Goal: Transaction & Acquisition: Purchase product/service

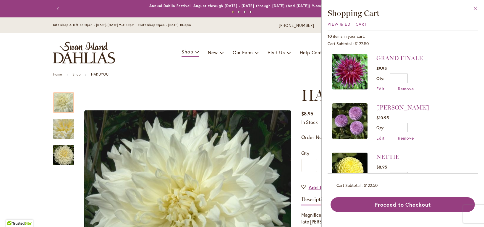
click at [474, 7] on button "Close" at bounding box center [475, 9] width 16 height 19
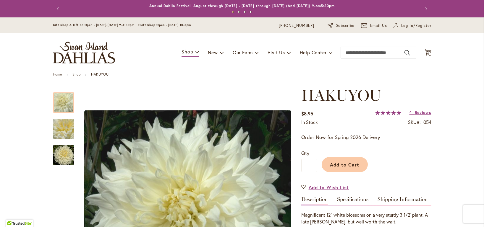
click at [22, 55] on header "Skip to Content Gift Shop & Office Open - Monday-Friday 9-4:30pm / Gift Shop Op…" at bounding box center [242, 44] width 484 height 55
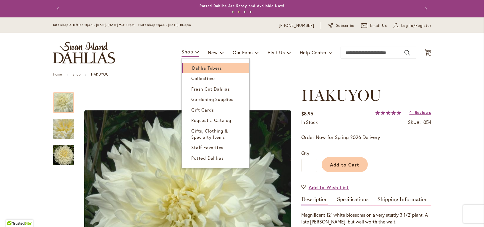
click at [192, 66] on span "Dahlia Tubers" at bounding box center [207, 68] width 30 height 6
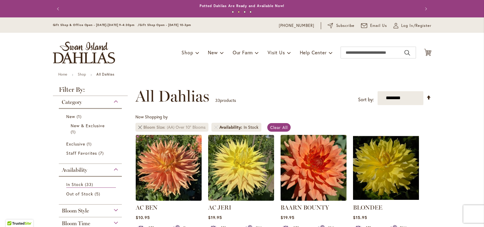
click at [139, 127] on link at bounding box center [140, 128] width 4 height 4
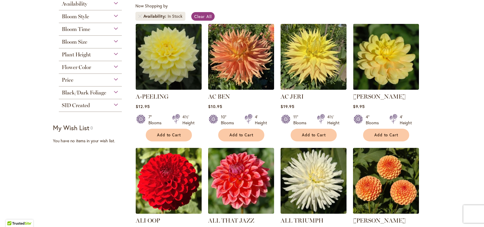
scroll to position [98, 0]
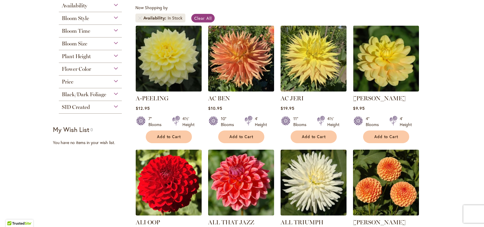
click at [115, 66] on div "Flower Color" at bounding box center [90, 67] width 63 height 9
click at [113, 67] on div "Flower Color" at bounding box center [90, 67] width 63 height 9
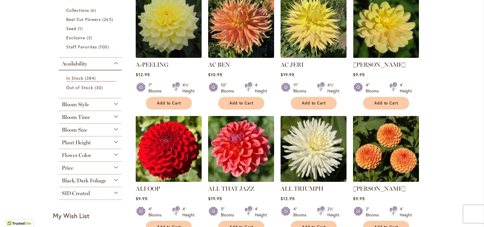
scroll to position [147, 0]
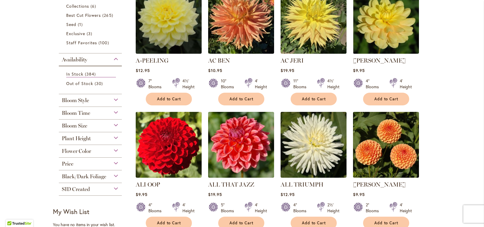
click at [114, 147] on div "Flower Color" at bounding box center [90, 149] width 63 height 9
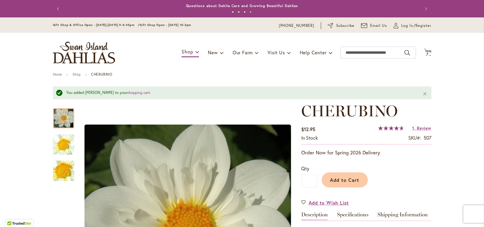
scroll to position [97, 0]
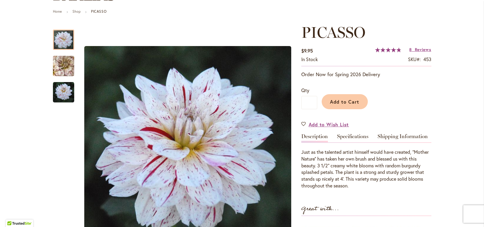
scroll to position [87, 0]
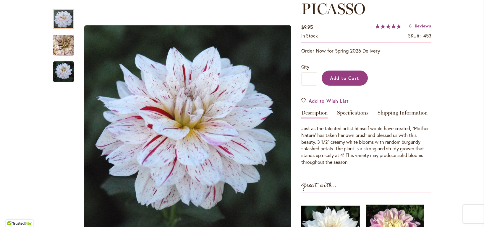
click at [354, 81] on button "Add to Cart" at bounding box center [344, 78] width 46 height 15
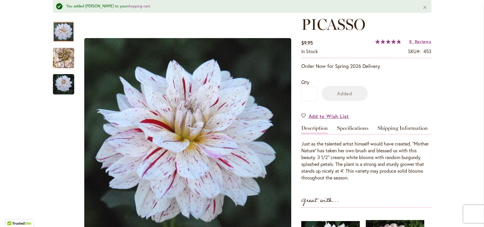
scroll to position [102, 0]
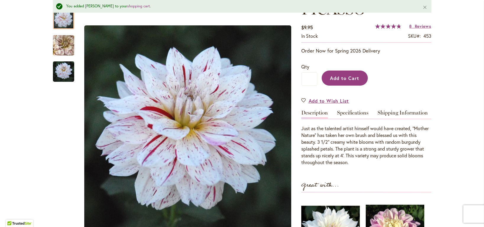
click at [335, 78] on span "Add to Cart" at bounding box center [344, 78] width 29 height 6
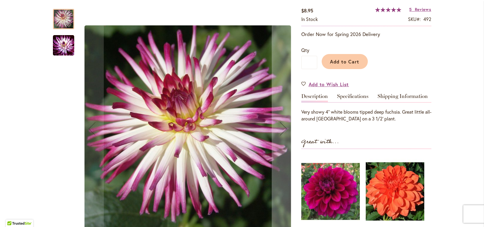
scroll to position [103, 0]
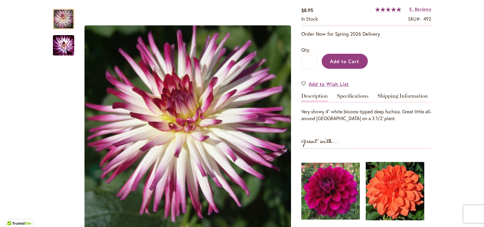
click at [351, 64] on span "Add to Cart" at bounding box center [344, 61] width 29 height 6
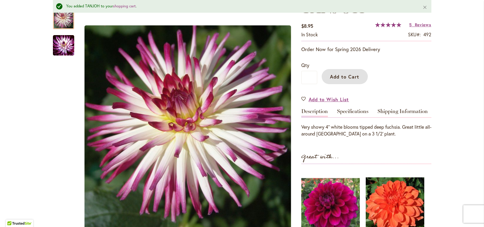
scroll to position [119, 0]
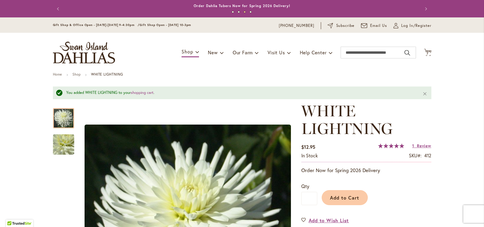
scroll to position [130, 0]
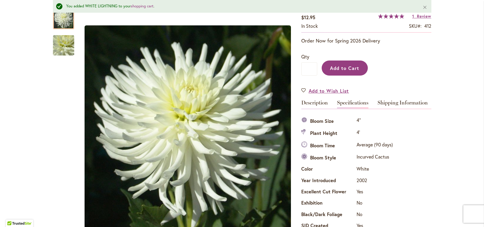
click at [337, 65] on span "Add to Cart" at bounding box center [344, 68] width 29 height 6
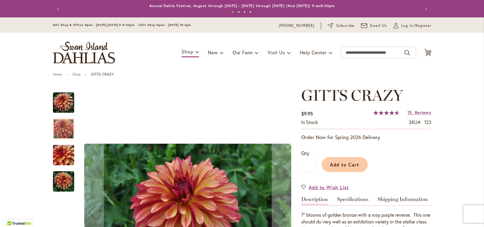
scroll to position [95, 0]
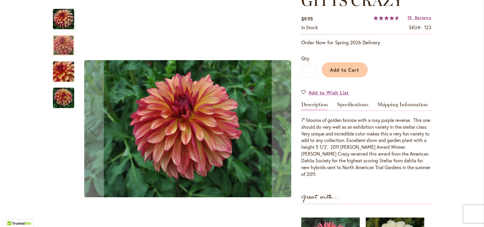
click at [63, 97] on img "Gitts Crazy" at bounding box center [63, 97] width 21 height 21
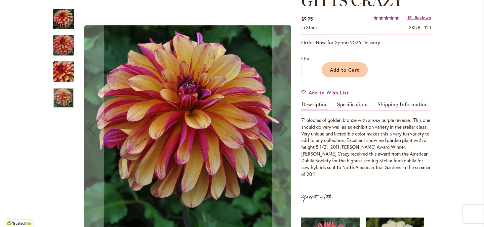
click at [64, 19] on img "Gitts Crazy" at bounding box center [63, 19] width 21 height 21
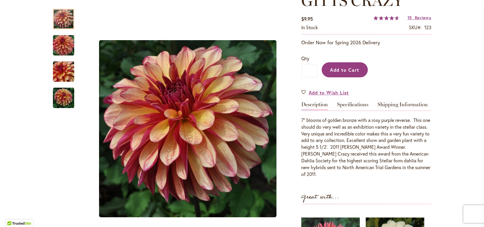
click at [337, 67] on span "Add to Cart" at bounding box center [344, 70] width 29 height 6
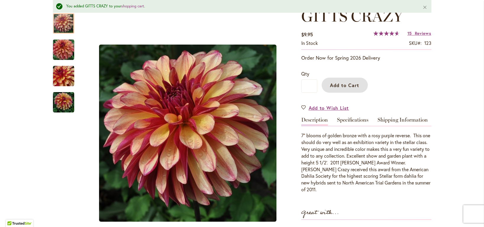
scroll to position [110, 0]
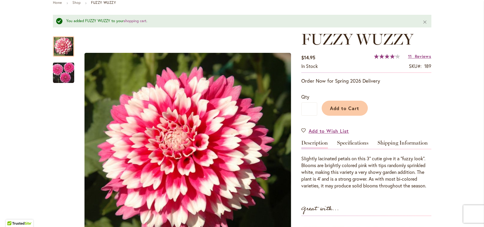
scroll to position [92, 0]
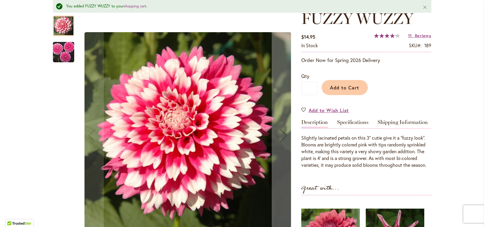
click at [59, 57] on img "FUZZY WUZZY" at bounding box center [63, 51] width 21 height 21
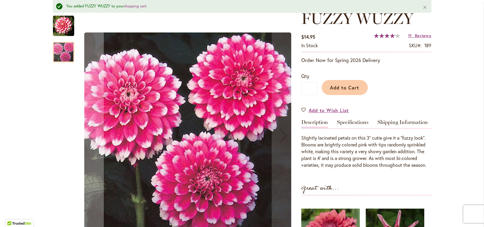
click at [63, 32] on img "FUZZY WUZZY" at bounding box center [63, 25] width 21 height 21
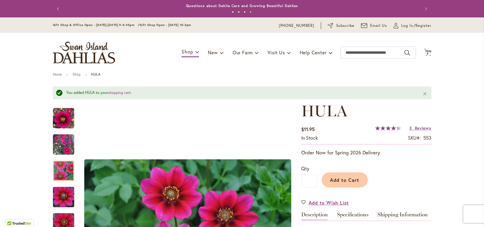
scroll to position [110, 0]
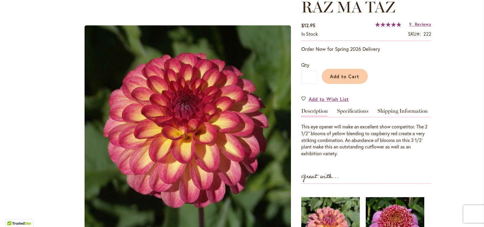
scroll to position [89, 0]
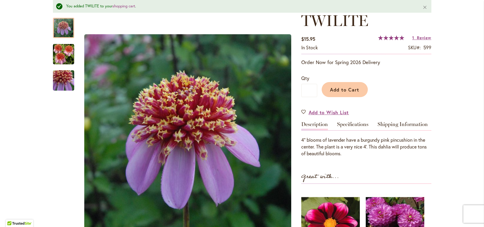
scroll to position [91, 0]
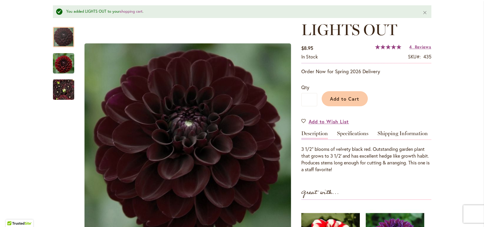
scroll to position [79, 0]
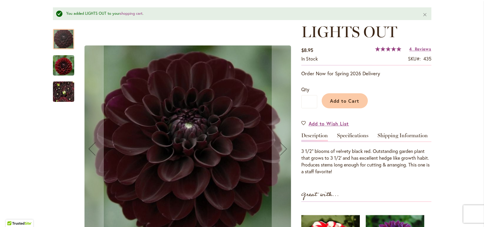
click at [64, 66] on img "LIGHTS OUT" at bounding box center [63, 65] width 21 height 22
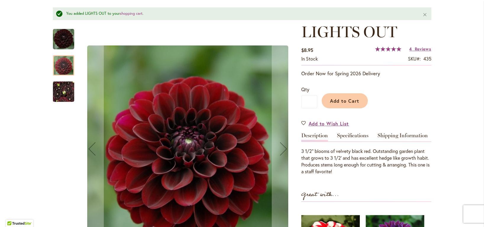
click at [60, 94] on img "LIGHTS OUT" at bounding box center [63, 91] width 21 height 28
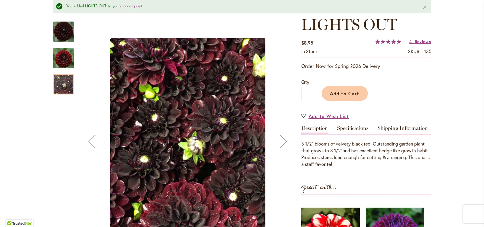
scroll to position [86, 0]
click at [64, 35] on img "LIGHTS OUT" at bounding box center [63, 31] width 21 height 21
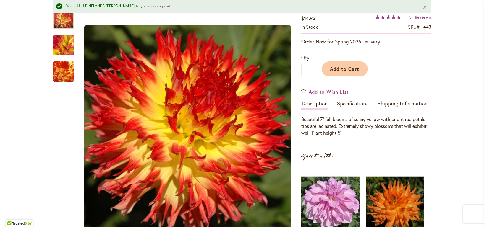
scroll to position [113, 0]
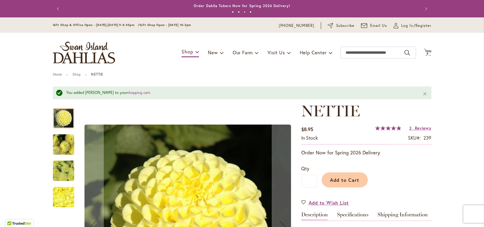
scroll to position [96, 0]
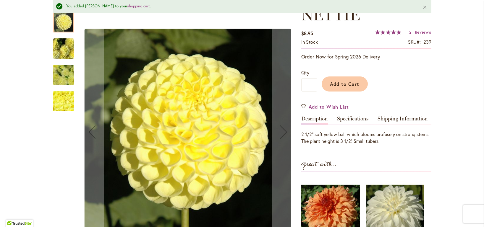
click at [66, 61] on div "NETTIE" at bounding box center [66, 72] width 27 height 26
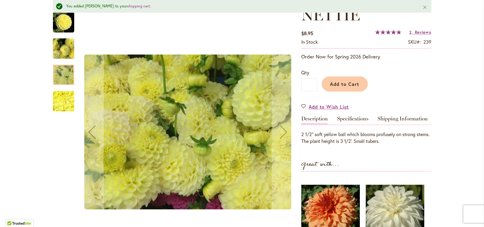
click at [66, 50] on img "NETTIE" at bounding box center [63, 48] width 43 height 32
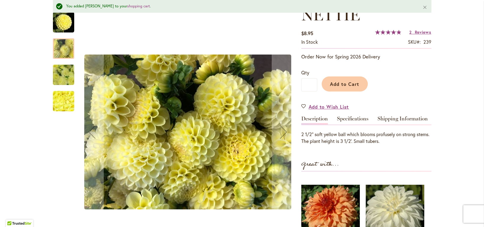
click at [66, 22] on img "NETTIE" at bounding box center [63, 22] width 21 height 21
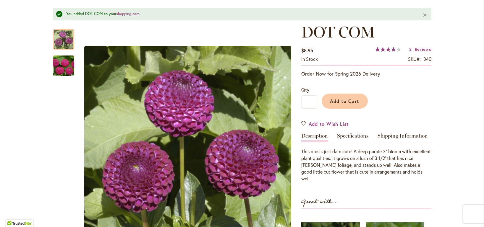
scroll to position [77, 0]
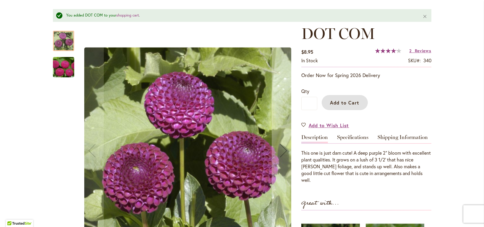
click at [59, 71] on img "DOT COM" at bounding box center [63, 67] width 43 height 28
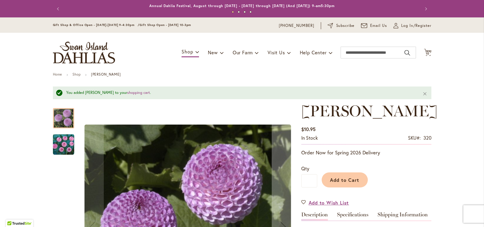
scroll to position [76, 0]
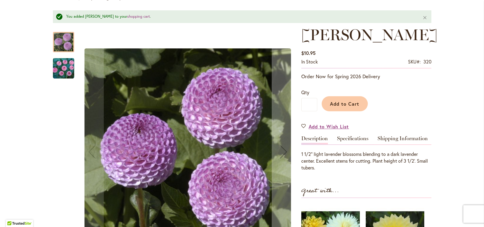
click at [62, 71] on img "FRANK HOLMES" at bounding box center [63, 68] width 21 height 21
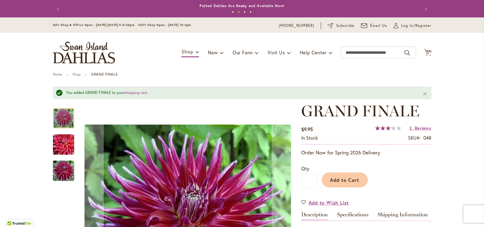
scroll to position [113, 0]
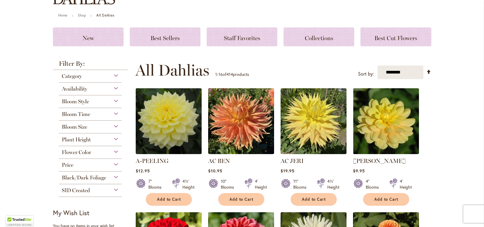
scroll to position [63, 0]
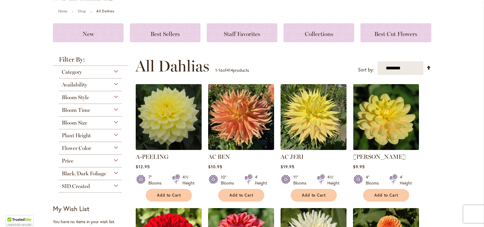
click at [114, 123] on div "Bloom Size" at bounding box center [90, 121] width 63 height 9
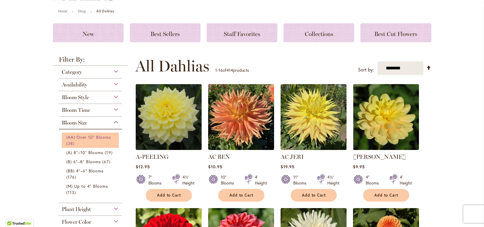
click at [105, 139] on span "(AA) Over 10" Blooms" at bounding box center [88, 137] width 45 height 6
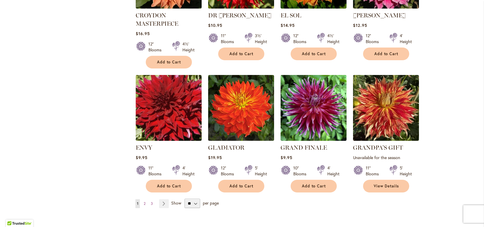
scroll to position [441, 0]
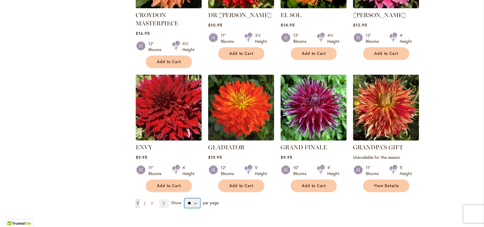
click at [192, 202] on select "** ** ** **" at bounding box center [192, 203] width 16 height 9
select select "**"
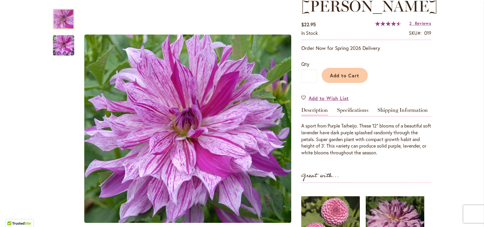
scroll to position [90, 0]
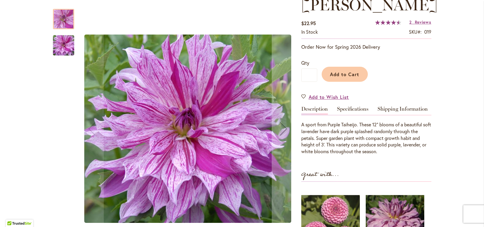
click at [58, 23] on div at bounding box center [63, 19] width 21 height 20
click at [58, 45] on img "Brandon Michael" at bounding box center [63, 45] width 43 height 28
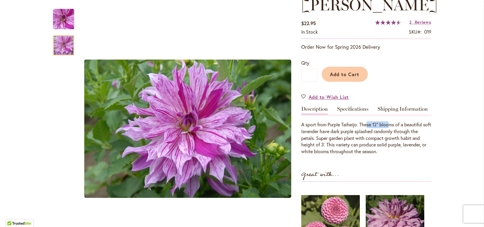
drag, startPoint x: 365, startPoint y: 141, endPoint x: 388, endPoint y: 144, distance: 22.9
click at [388, 144] on div "A sport from Purple Taiheijo. These 12" blooms of a beautiful soft lavender hav…" at bounding box center [366, 138] width 130 height 34
click at [418, 152] on div "A sport from Purple Taiheijo. These 12" blooms of a beautiful soft lavender hav…" at bounding box center [366, 138] width 130 height 34
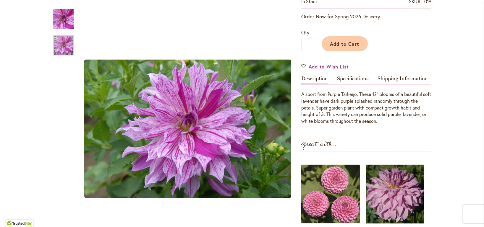
scroll to position [118, 0]
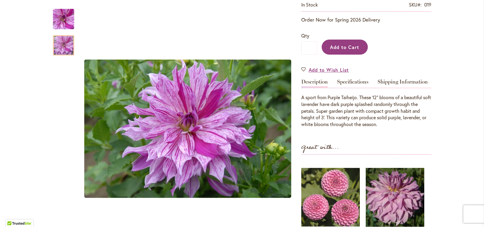
click at [350, 50] on span "Add to Cart" at bounding box center [344, 47] width 29 height 6
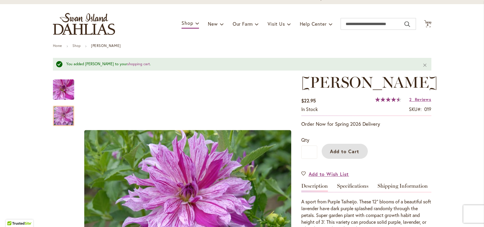
scroll to position [0, 0]
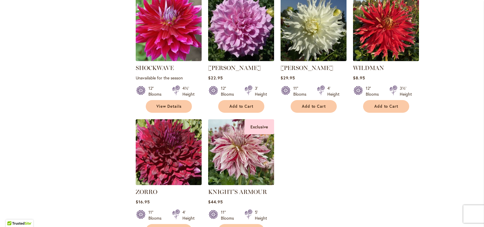
scroll to position [1153, 0]
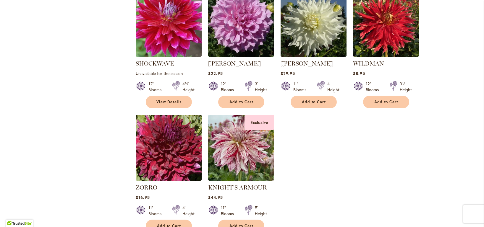
drag, startPoint x: 386, startPoint y: 59, endPoint x: 445, endPoint y: 0, distance: 83.5
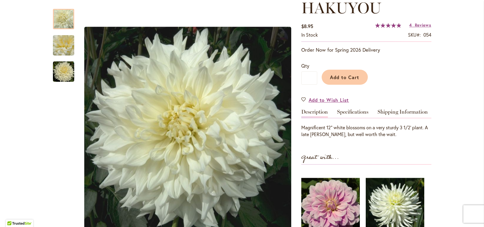
scroll to position [88, 0]
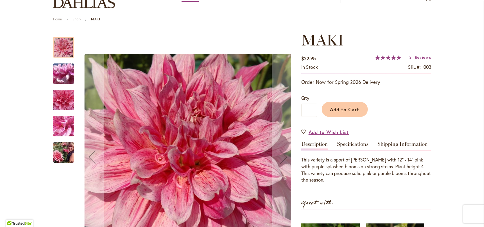
scroll to position [136, 0]
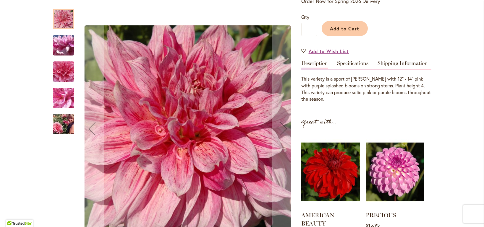
click at [64, 42] on img "MAKI" at bounding box center [63, 46] width 43 height 32
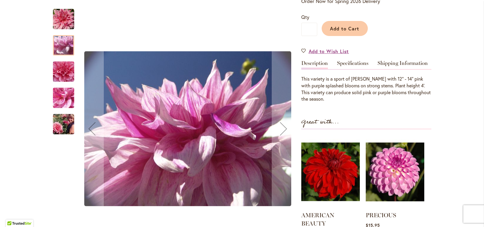
click at [60, 65] on img "MAKI" at bounding box center [63, 72] width 43 height 40
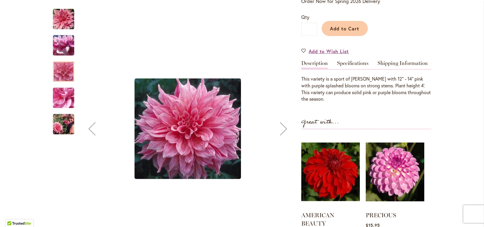
click at [60, 121] on img "MAKI" at bounding box center [63, 124] width 43 height 28
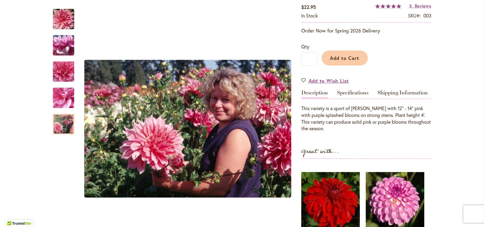
scroll to position [106, 0]
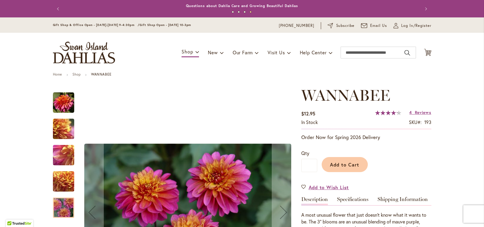
scroll to position [83, 0]
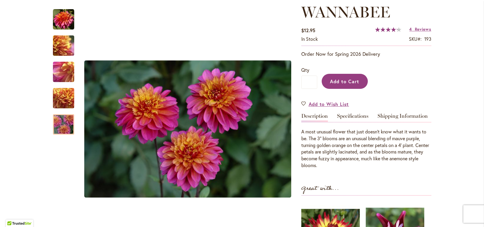
click at [332, 80] on span "Add to Cart" at bounding box center [344, 81] width 29 height 6
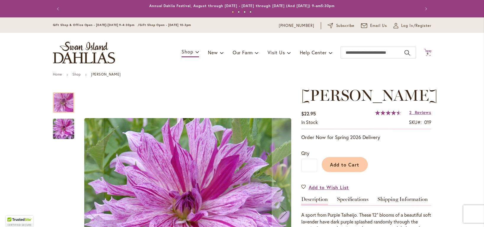
click at [424, 51] on icon "Cart .cls-1 { fill: #231f20; }" at bounding box center [427, 52] width 7 height 7
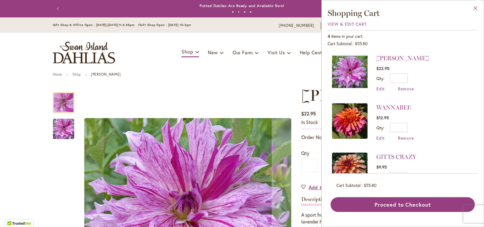
click at [476, 7] on button "Close" at bounding box center [475, 9] width 16 height 19
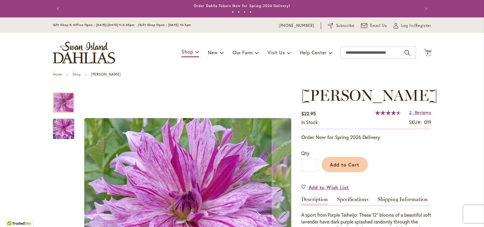
click at [426, 48] on div "Toggle Nav Shop Dahlia Tubers Collections Fresh Cut Dahlias Gardening Supplies …" at bounding box center [242, 53] width 390 height 40
click at [426, 49] on icon "Cart .cls-1 { fill: #231f20; }" at bounding box center [427, 52] width 7 height 7
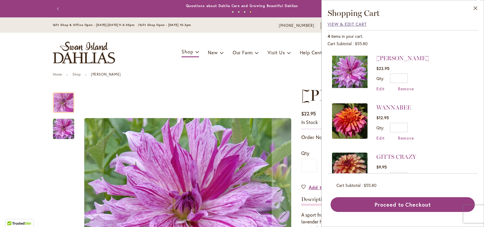
click at [342, 23] on span "View & Edit Cart" at bounding box center [346, 24] width 39 height 6
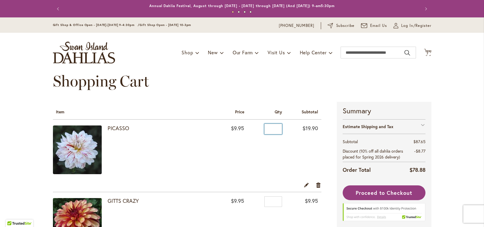
drag, startPoint x: 277, startPoint y: 131, endPoint x: 263, endPoint y: 131, distance: 14.2
click at [264, 131] on input "*" at bounding box center [273, 129] width 18 height 11
type input "*"
